Goal: Check status

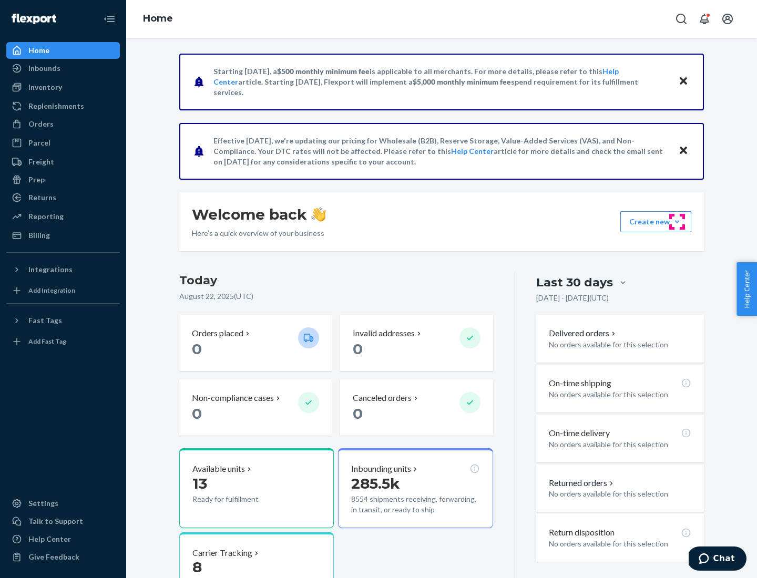
click at [677, 222] on button "Create new Create new inbound Create new order Create new product" at bounding box center [655, 221] width 71 height 21
click at [36, 180] on div "Prep" at bounding box center [36, 180] width 16 height 11
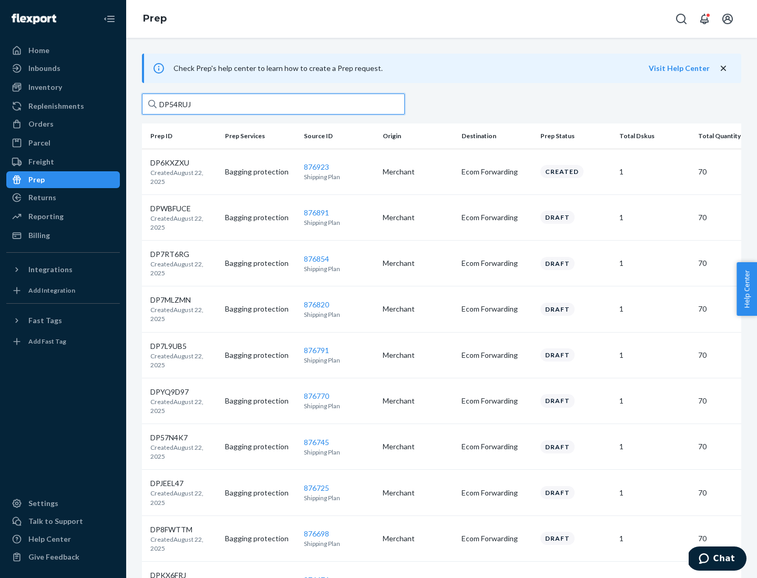
type input "DP54RUJL"
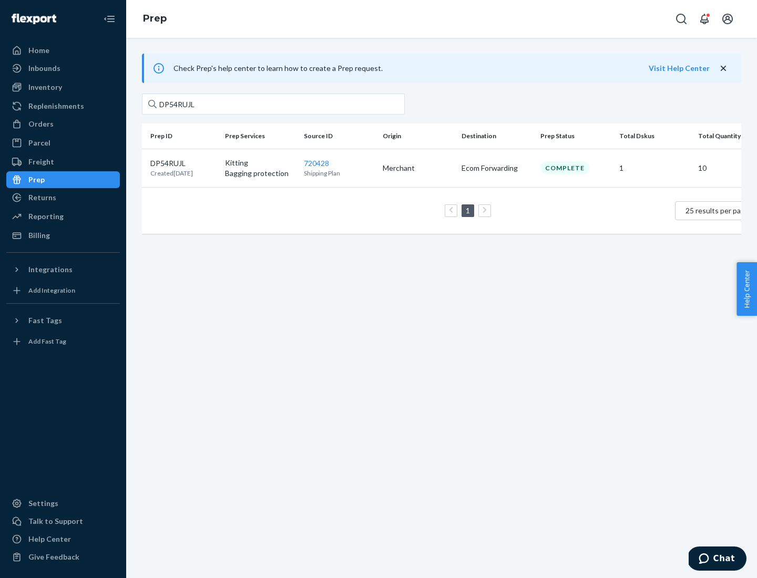
click at [183, 162] on p "DP54RUJL" at bounding box center [171, 163] width 43 height 11
